Goal: Information Seeking & Learning: Learn about a topic

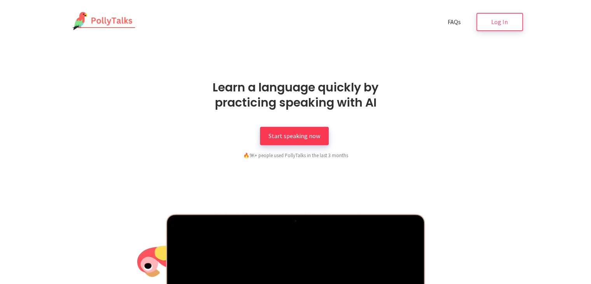
click at [296, 132] on span "Start speaking now" at bounding box center [295, 136] width 52 height 8
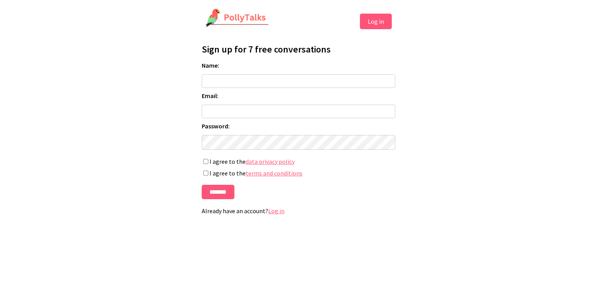
click at [384, 23] on button "Log in" at bounding box center [376, 22] width 32 height 16
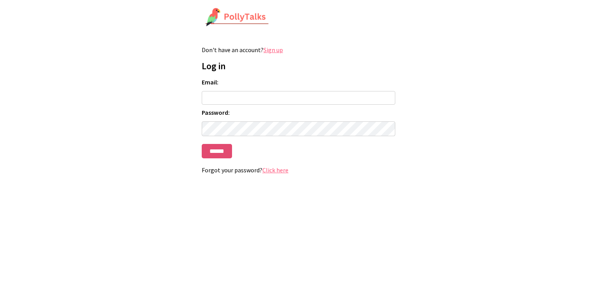
click at [221, 155] on input "******" at bounding box center [217, 151] width 30 height 14
click at [219, 94] on input "Email:" at bounding box center [299, 98] width 194 height 14
type input "**********"
click at [227, 137] on form "**********" at bounding box center [299, 118] width 194 height 80
click at [225, 157] on input "******" at bounding box center [217, 151] width 30 height 14
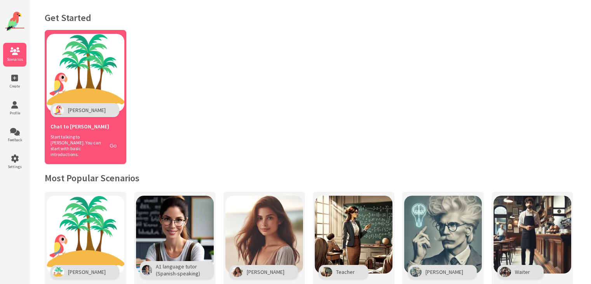
click at [114, 142] on button "Go" at bounding box center [113, 145] width 15 height 11
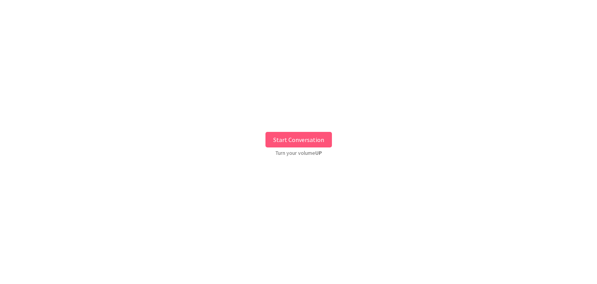
click at [297, 143] on button "Start Conversation" at bounding box center [299, 140] width 66 height 16
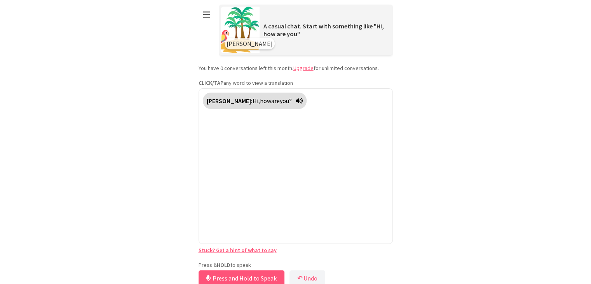
click at [227, 255] on div "**********" at bounding box center [296, 144] width 194 height 288
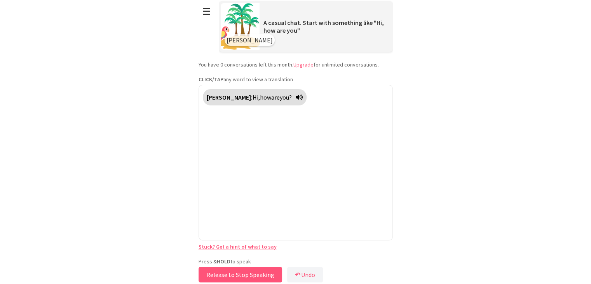
click at [247, 271] on button "Release to Stop Speaking" at bounding box center [241, 275] width 84 height 16
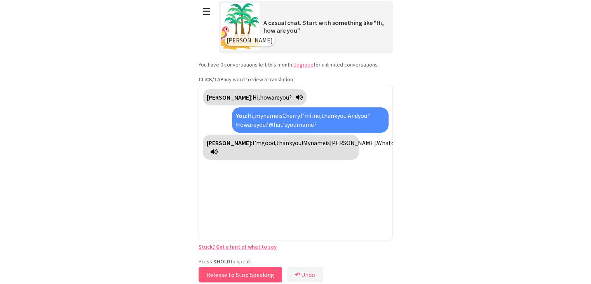
click at [257, 270] on button "Release to Stop Speaking" at bounding box center [241, 275] width 84 height 16
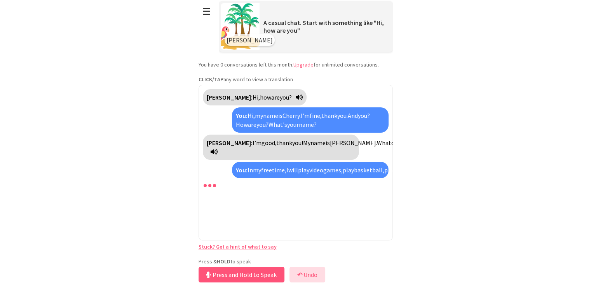
click at [306, 274] on button "↶ Undo" at bounding box center [308, 275] width 36 height 16
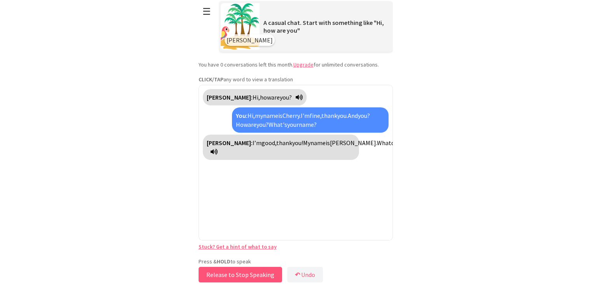
click at [247, 270] on button "Release to Stop Speaking" at bounding box center [241, 275] width 84 height 16
click at [296, 273] on button "↶ Undo" at bounding box center [308, 275] width 36 height 16
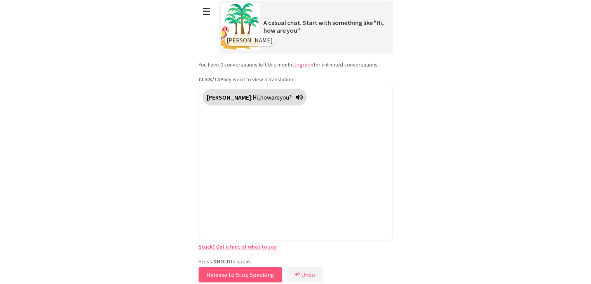
click at [248, 273] on button "Release to Stop Speaking" at bounding box center [241, 275] width 84 height 16
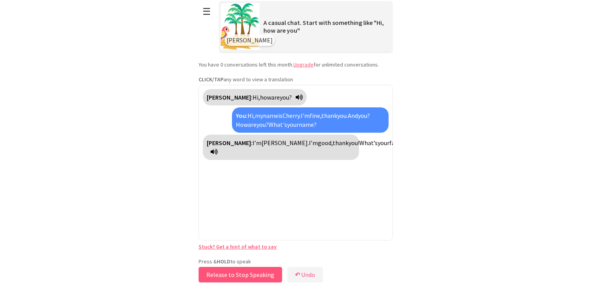
click at [257, 273] on button "Release to Stop Speaking" at bounding box center [241, 275] width 84 height 16
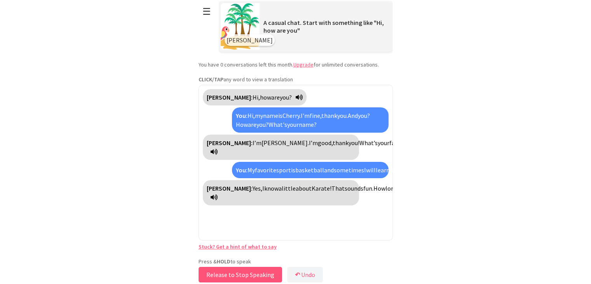
click at [264, 269] on button "Release to Stop Speaking" at bounding box center [241, 275] width 84 height 16
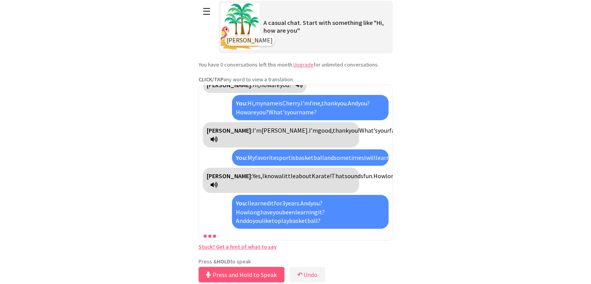
scroll to position [39, 0]
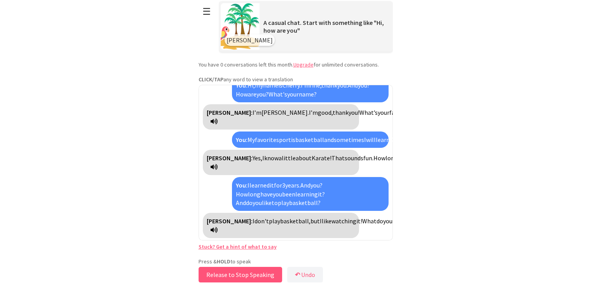
click at [250, 271] on button "Release to Stop Speaking" at bounding box center [241, 275] width 84 height 16
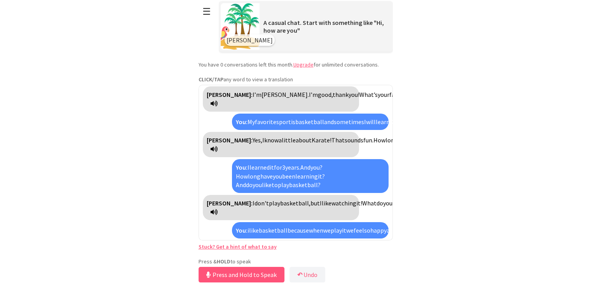
scroll to position [128, 0]
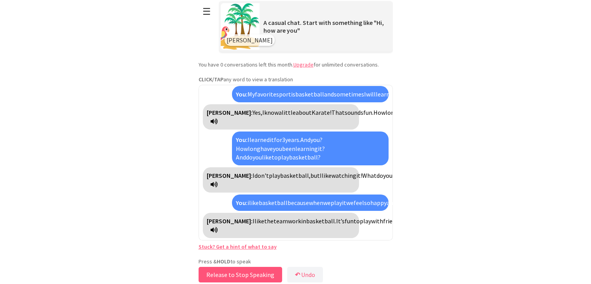
click at [257, 272] on button "Release to Stop Speaking" at bounding box center [241, 275] width 84 height 16
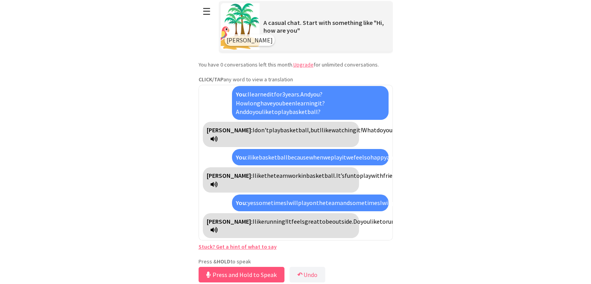
scroll to position [191, 0]
click at [242, 276] on button "Release to Stop Speaking" at bounding box center [241, 275] width 84 height 16
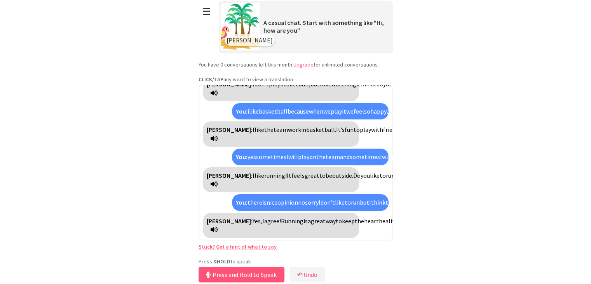
scroll to position [280, 0]
click at [234, 271] on button "Release to Stop Speaking" at bounding box center [241, 275] width 84 height 16
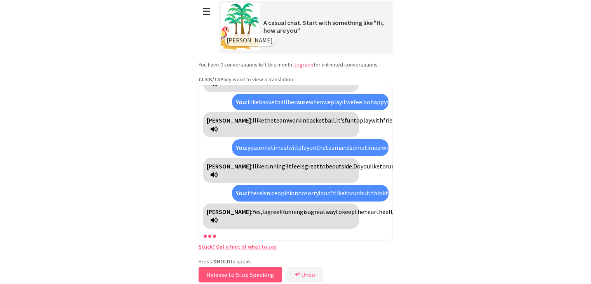
scroll to position [290, 0]
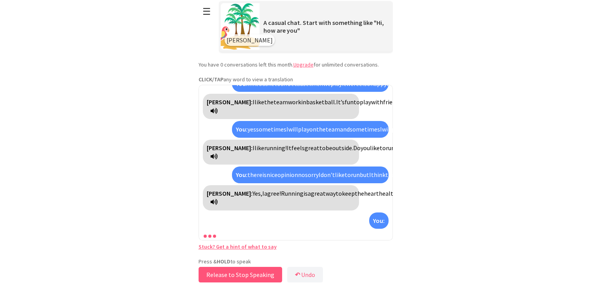
click at [234, 271] on button "Release to Stop Speaking" at bounding box center [241, 275] width 84 height 16
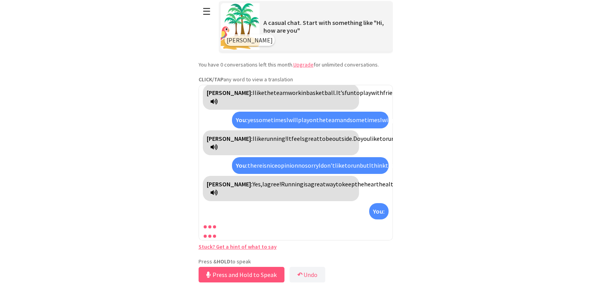
scroll to position [335, 0]
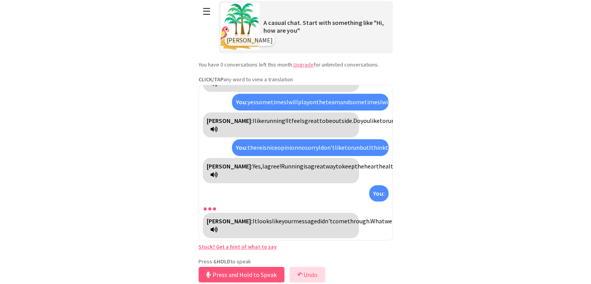
click at [301, 273] on b "↶" at bounding box center [299, 275] width 5 height 8
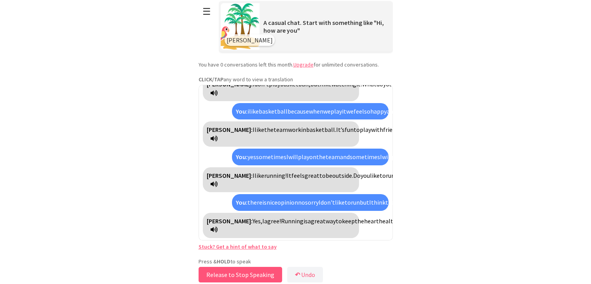
click at [250, 270] on button "Release to Stop Speaking" at bounding box center [241, 275] width 84 height 16
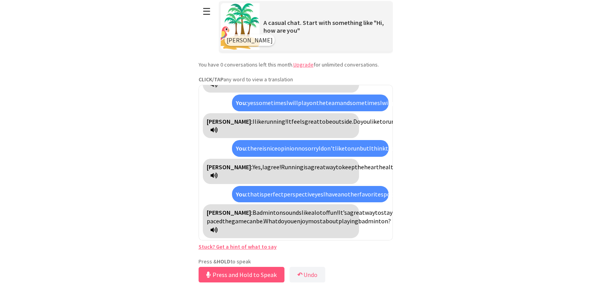
scroll to position [387, 0]
click at [245, 273] on button "Release to Stop Speaking" at bounding box center [241, 275] width 84 height 16
click at [245, 274] on button "Release to Stop Speaking" at bounding box center [241, 275] width 84 height 16
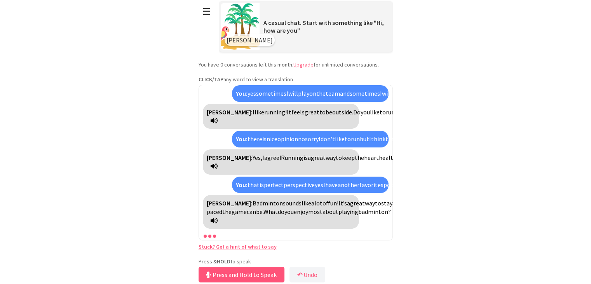
scroll to position [396, 0]
click at [301, 273] on b "↶" at bounding box center [299, 275] width 5 height 8
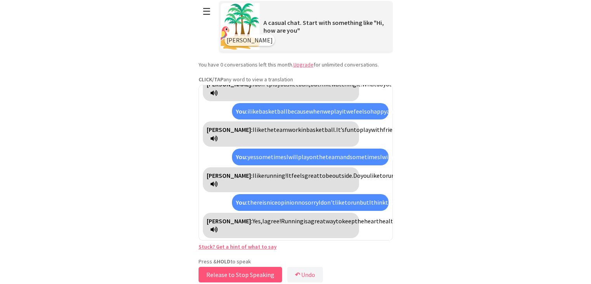
click at [258, 273] on button "Release to Stop Speaking" at bounding box center [241, 275] width 84 height 16
click at [264, 273] on button "Release to Stop Speaking" at bounding box center [241, 275] width 84 height 16
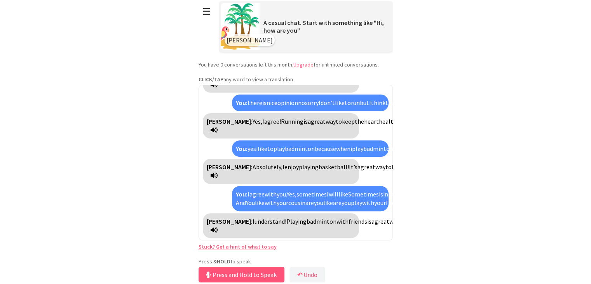
scroll to position [519, 0]
drag, startPoint x: 266, startPoint y: 275, endPoint x: 262, endPoint y: 274, distance: 4.1
click at [262, 274] on button "Release to Stop Speaking" at bounding box center [241, 275] width 84 height 16
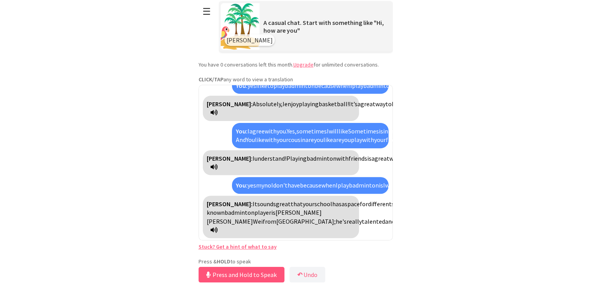
scroll to position [643, 0]
click at [271, 269] on button "Release to Stop Speaking" at bounding box center [241, 275] width 84 height 16
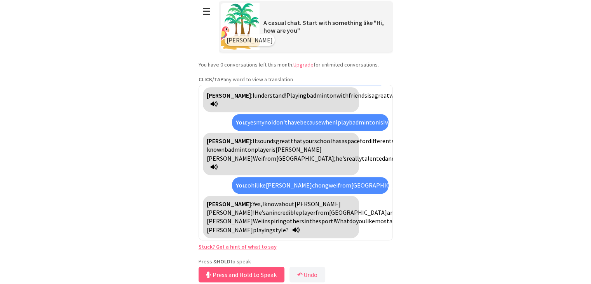
scroll to position [785, 0]
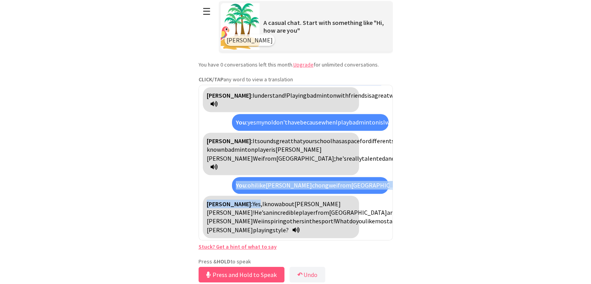
drag, startPoint x: 230, startPoint y: 168, endPoint x: 347, endPoint y: 94, distance: 138.3
click at [347, 94] on div "Polly: Hi, how are you? You: Hi, my name is Cherry. I'm fine, thank you. And yo…" at bounding box center [296, 163] width 194 height 156
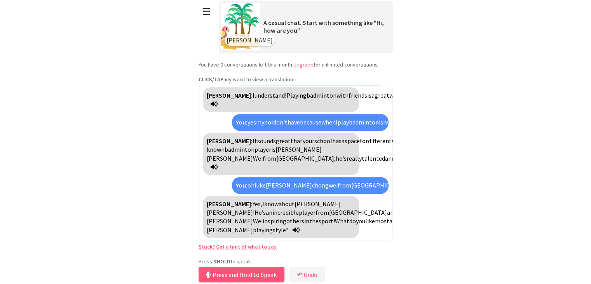
click at [365, 181] on div "Polly: Hi, how are you? You: Hi, my name is Cherry. I'm fine, thank you. And yo…" at bounding box center [296, 163] width 194 height 156
drag, startPoint x: 253, startPoint y: 269, endPoint x: 250, endPoint y: 276, distance: 7.3
click at [250, 276] on button "Release to Stop Speaking" at bounding box center [241, 275] width 84 height 16
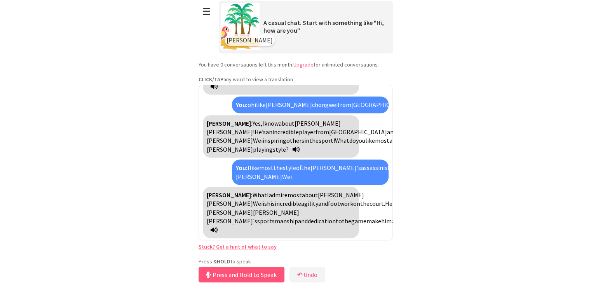
scroll to position [935, 0]
click at [243, 276] on button "Release to Stop Speaking" at bounding box center [241, 275] width 84 height 16
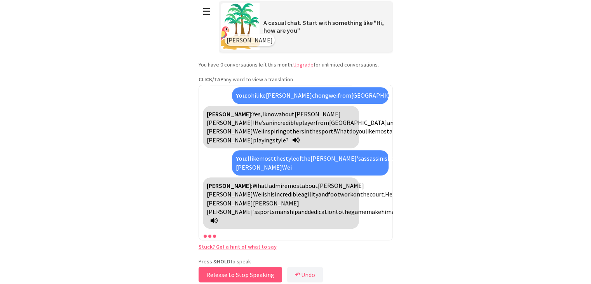
click at [242, 274] on button "Release to Stop Speaking" at bounding box center [241, 275] width 84 height 16
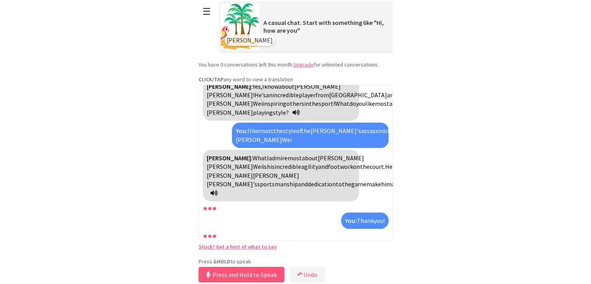
scroll to position [972, 0]
click at [300, 63] on link "Upgrade" at bounding box center [304, 64] width 20 height 7
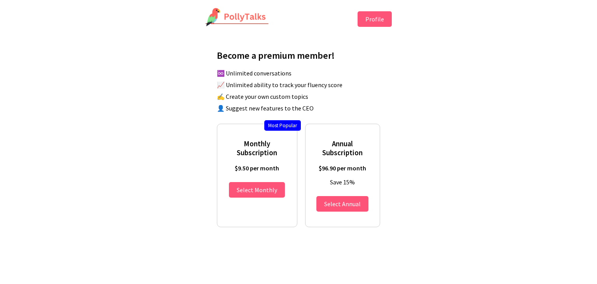
click at [387, 18] on button "Profile" at bounding box center [375, 19] width 34 height 16
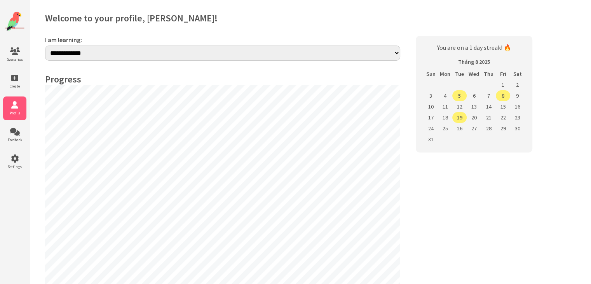
select select "**"
